Goal: Navigation & Orientation: Find specific page/section

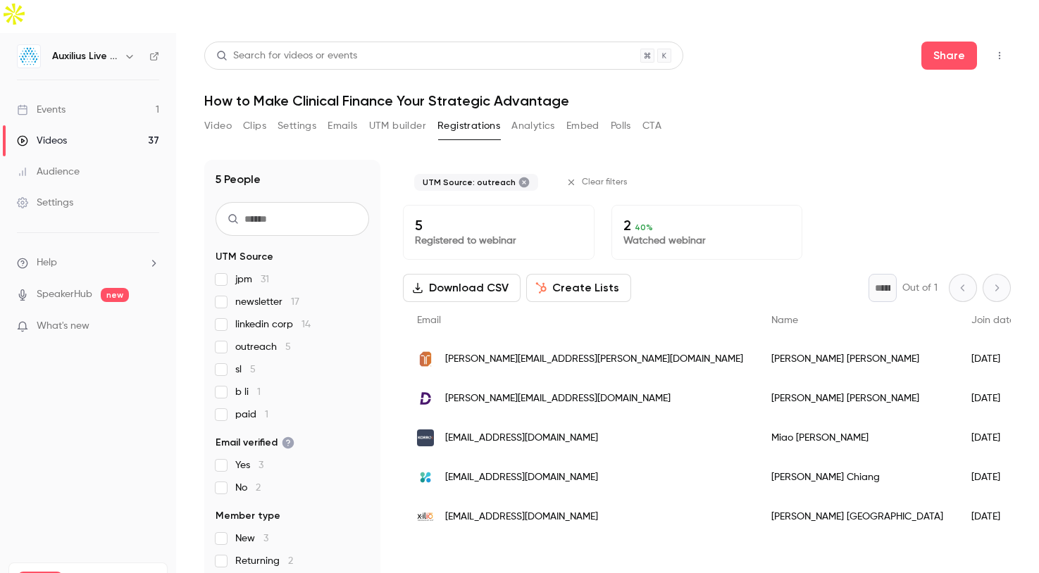
click at [48, 103] on div "Events" at bounding box center [41, 110] width 49 height 14
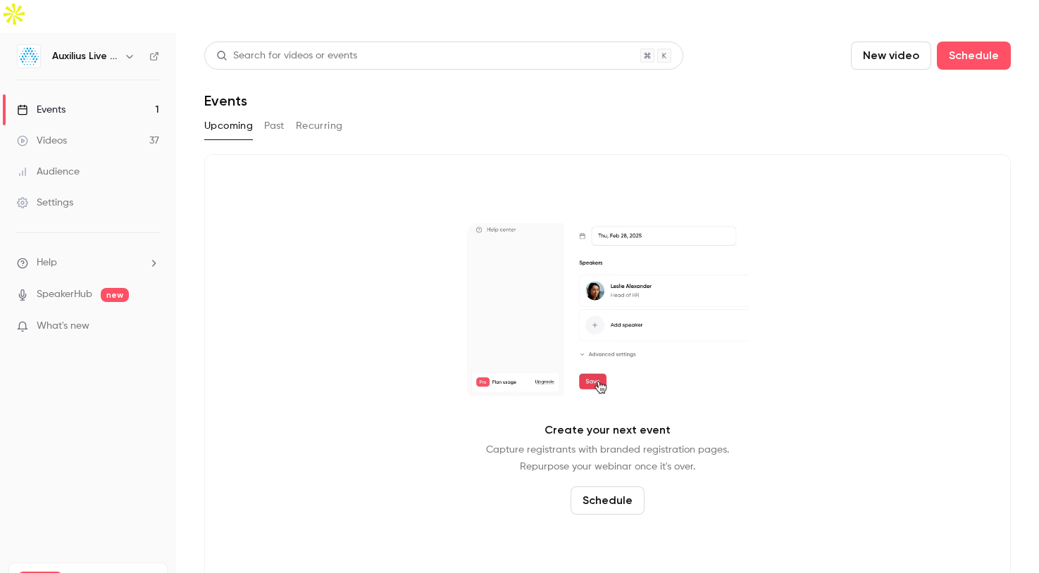
click at [42, 125] on link "Videos 37" at bounding box center [88, 140] width 176 height 31
